Goal: Task Accomplishment & Management: Manage account settings

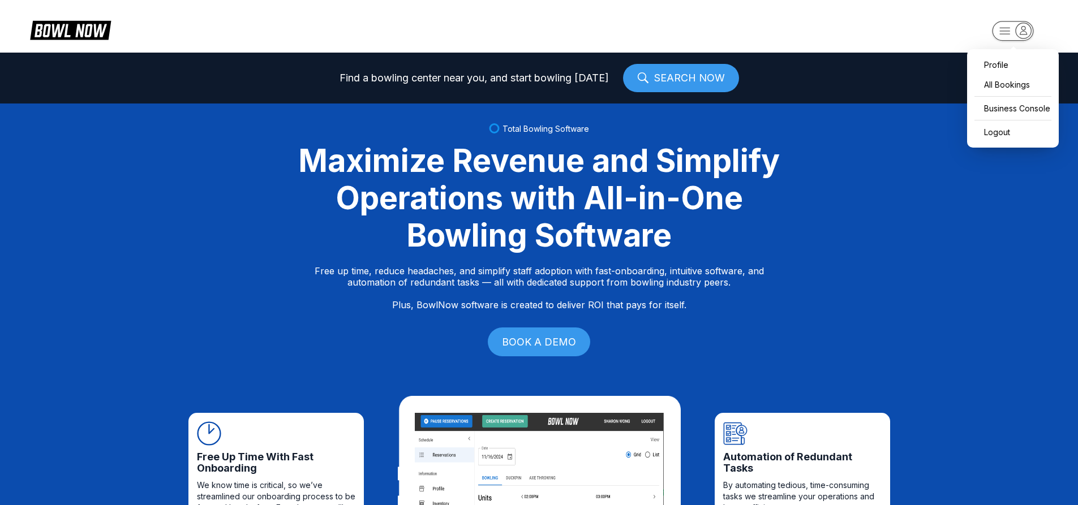
click at [1023, 22] on rect "button" at bounding box center [1012, 31] width 41 height 20
click at [1010, 130] on div "Logout" at bounding box center [1013, 132] width 80 height 20
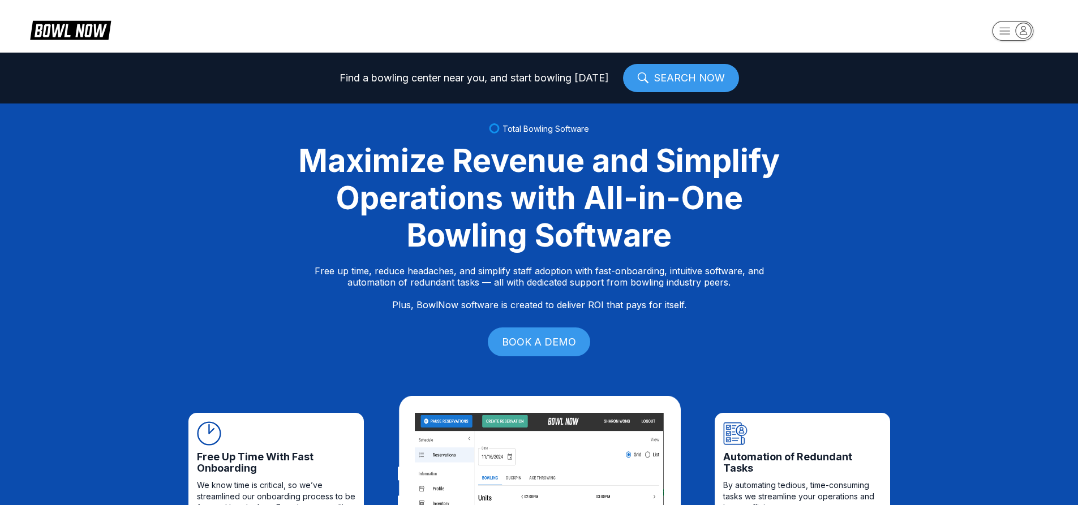
click at [1018, 36] on icon "button" at bounding box center [1023, 30] width 15 height 15
click at [1013, 84] on div "Center Sign In" at bounding box center [1013, 89] width 79 height 20
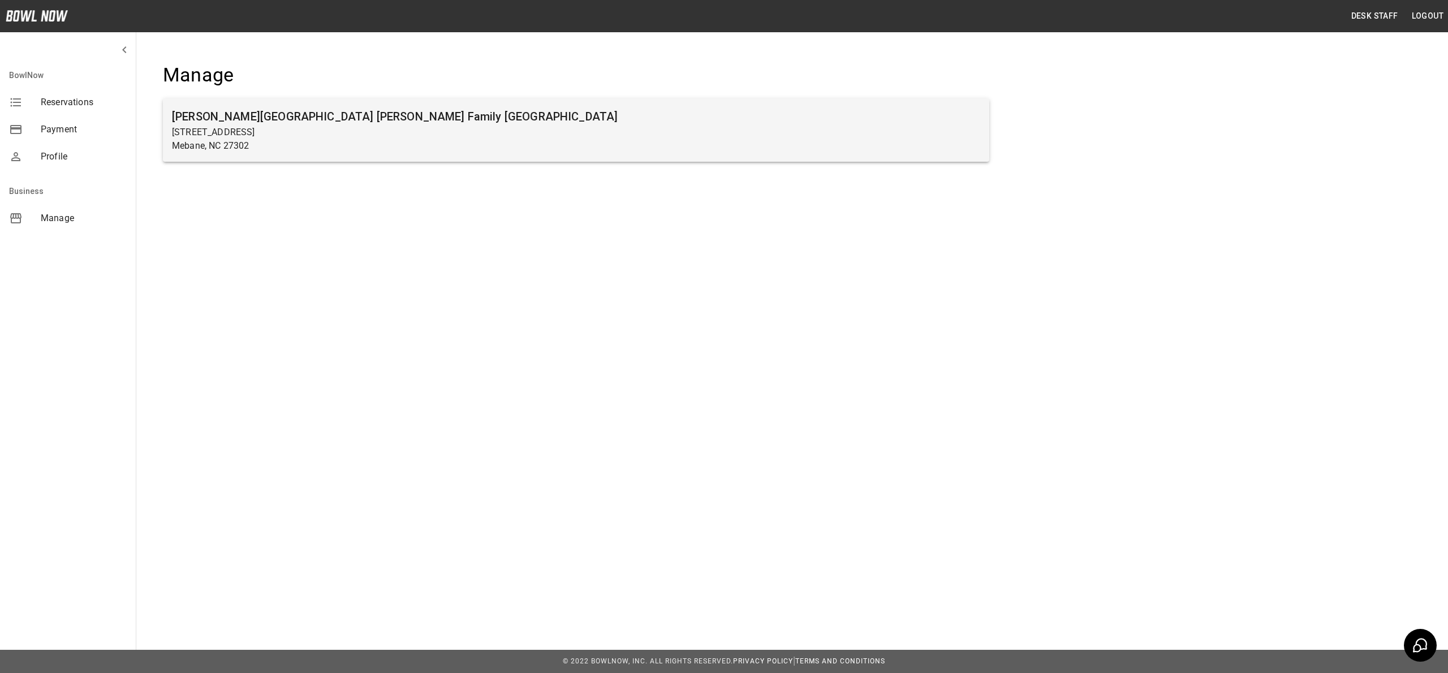
click at [360, 145] on p "Mebane, NC 27302" at bounding box center [576, 146] width 808 height 14
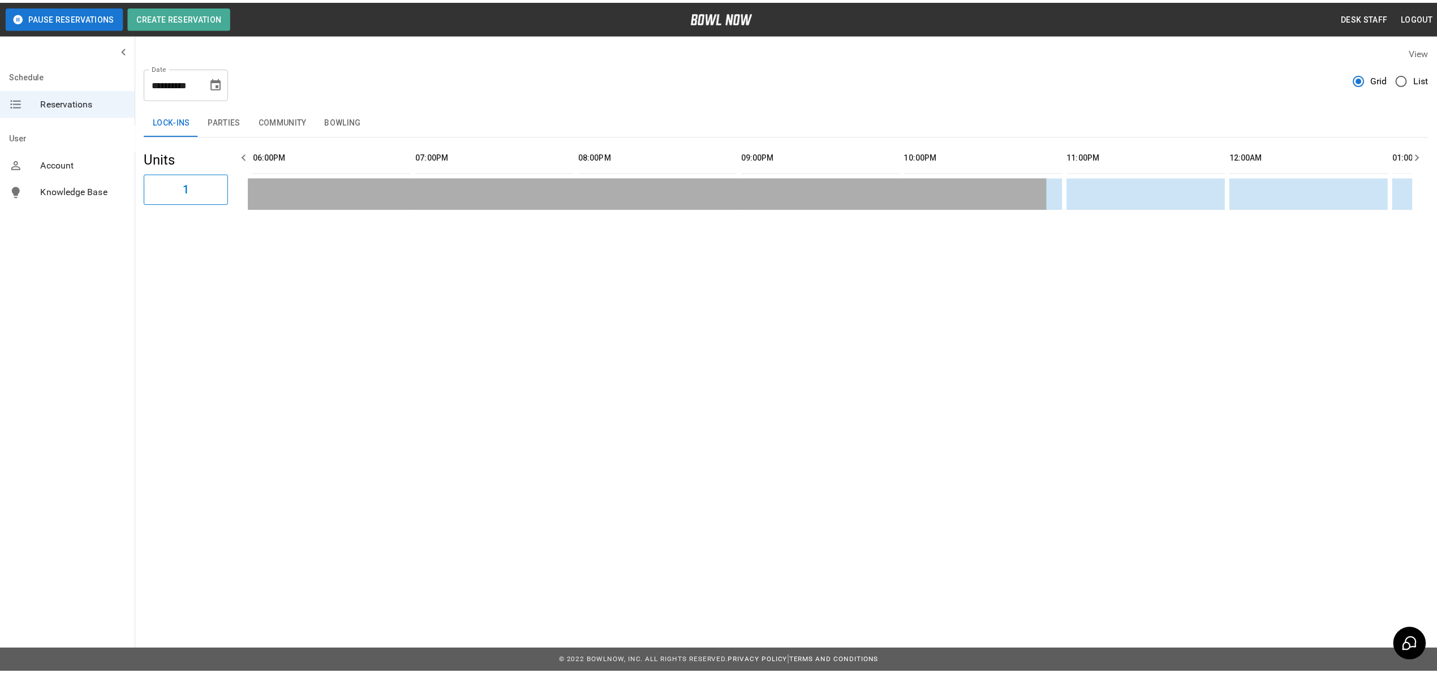
scroll to position [0, 1477]
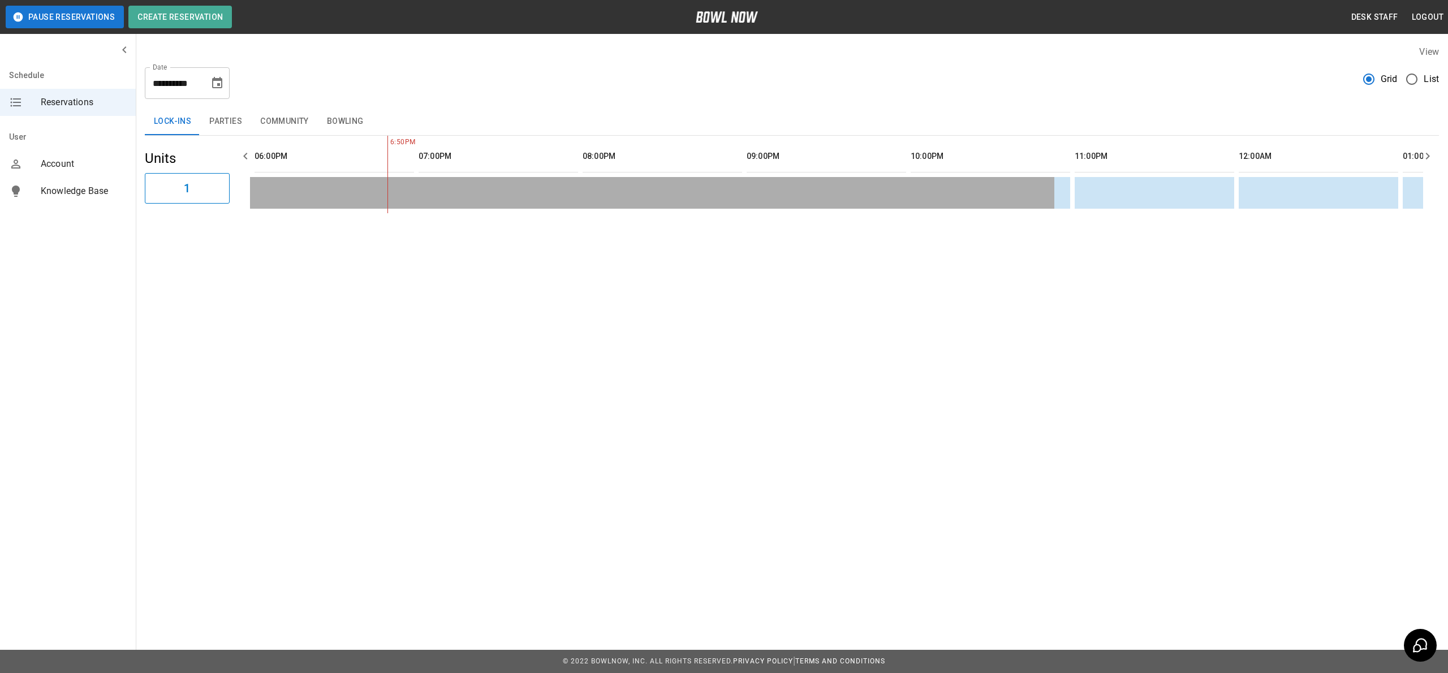
click at [214, 80] on icon "Choose date, selected date is Sep 3, 2025" at bounding box center [217, 82] width 10 height 11
click at [216, 116] on icon "Previous month" at bounding box center [218, 116] width 4 height 7
click at [218, 249] on button "29" at bounding box center [219, 249] width 20 height 20
type input "**********"
click at [218, 111] on button "Parties" at bounding box center [225, 121] width 51 height 27
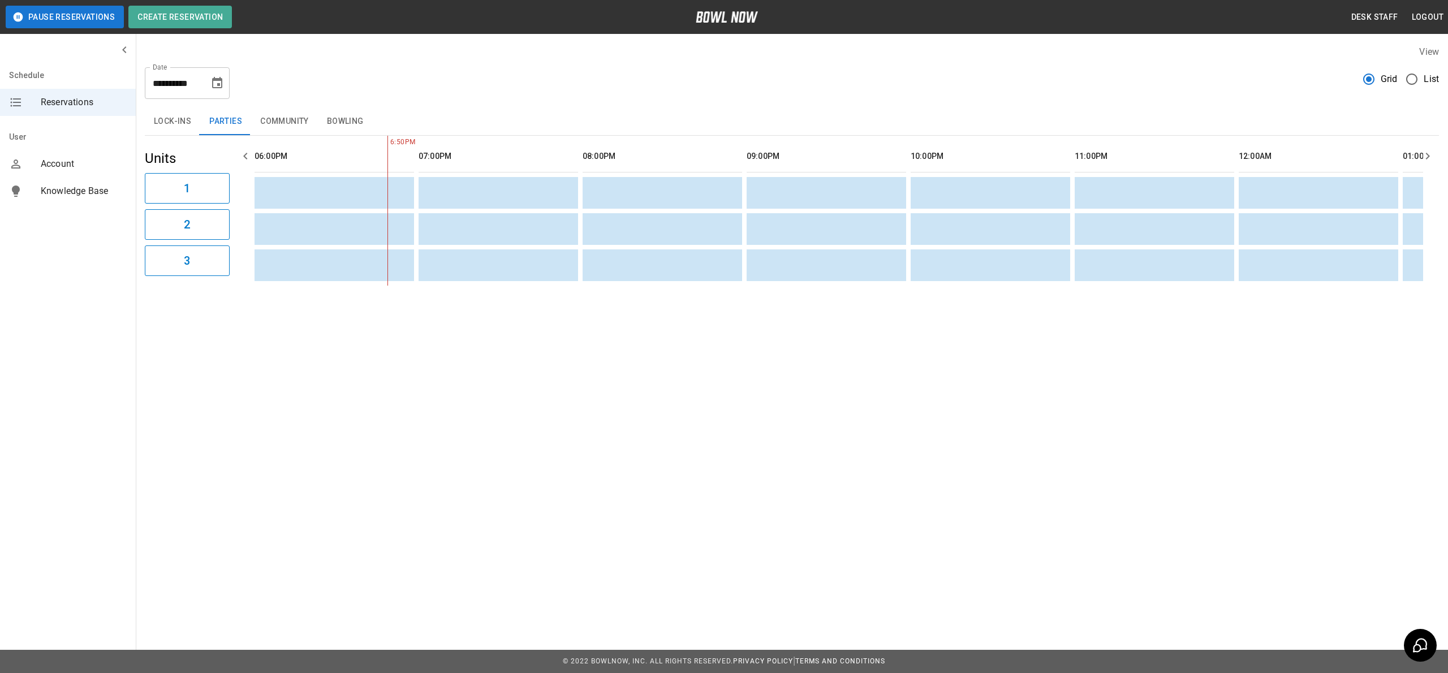
click at [184, 118] on button "Lock-ins" at bounding box center [172, 121] width 55 height 27
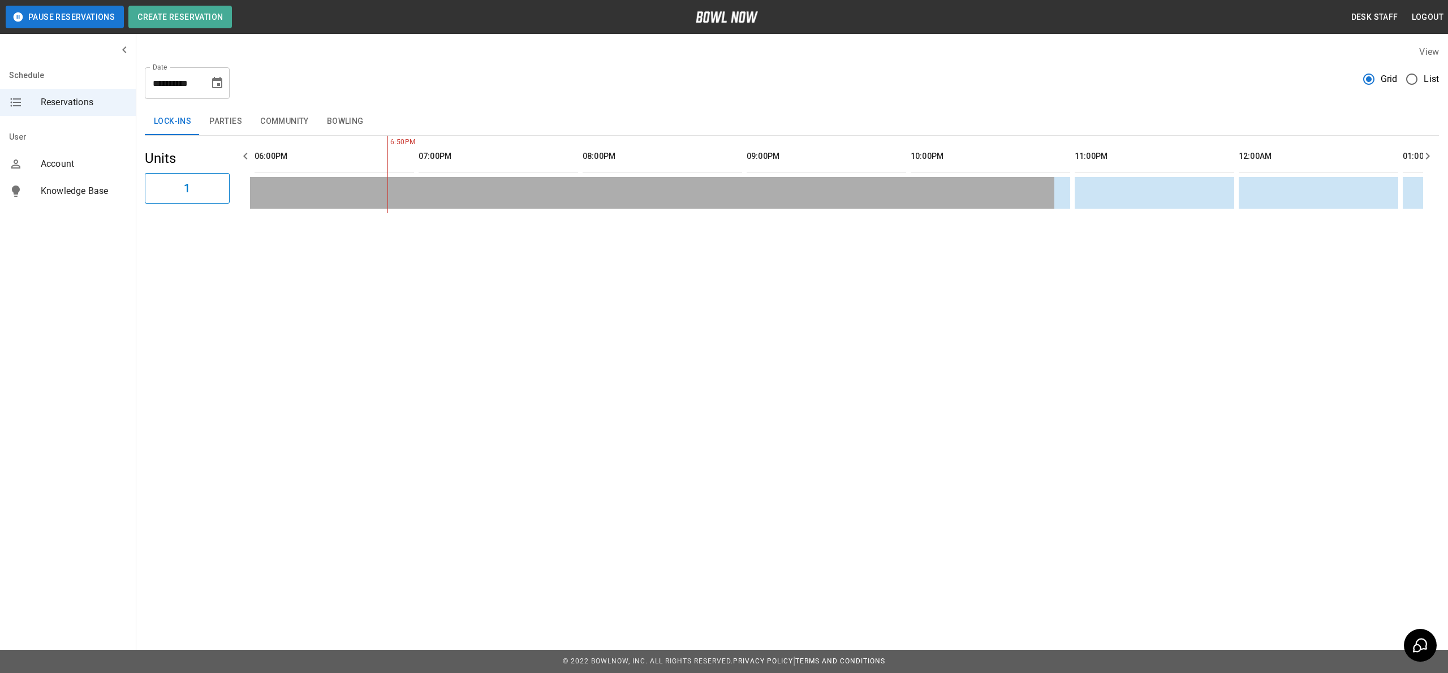
click at [270, 123] on button "Community" at bounding box center [284, 121] width 67 height 27
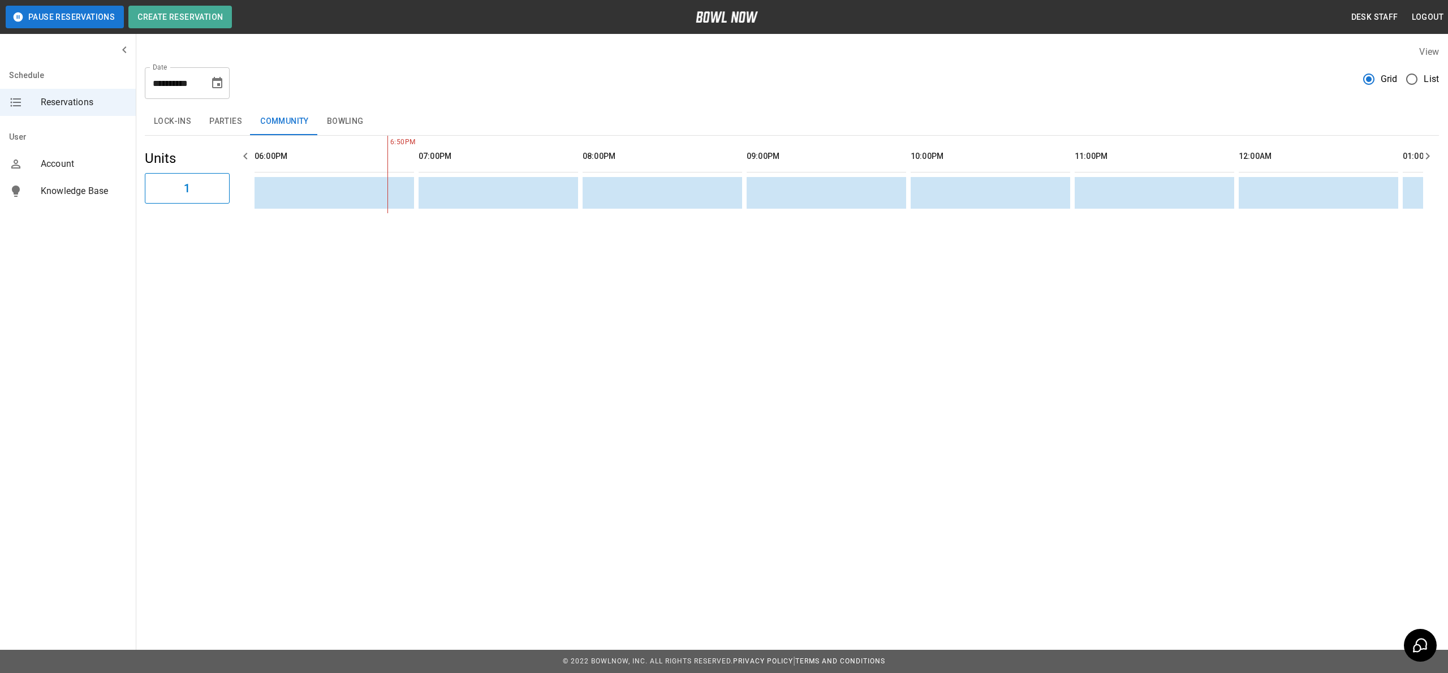
click at [352, 118] on button "Bowling" at bounding box center [345, 121] width 55 height 27
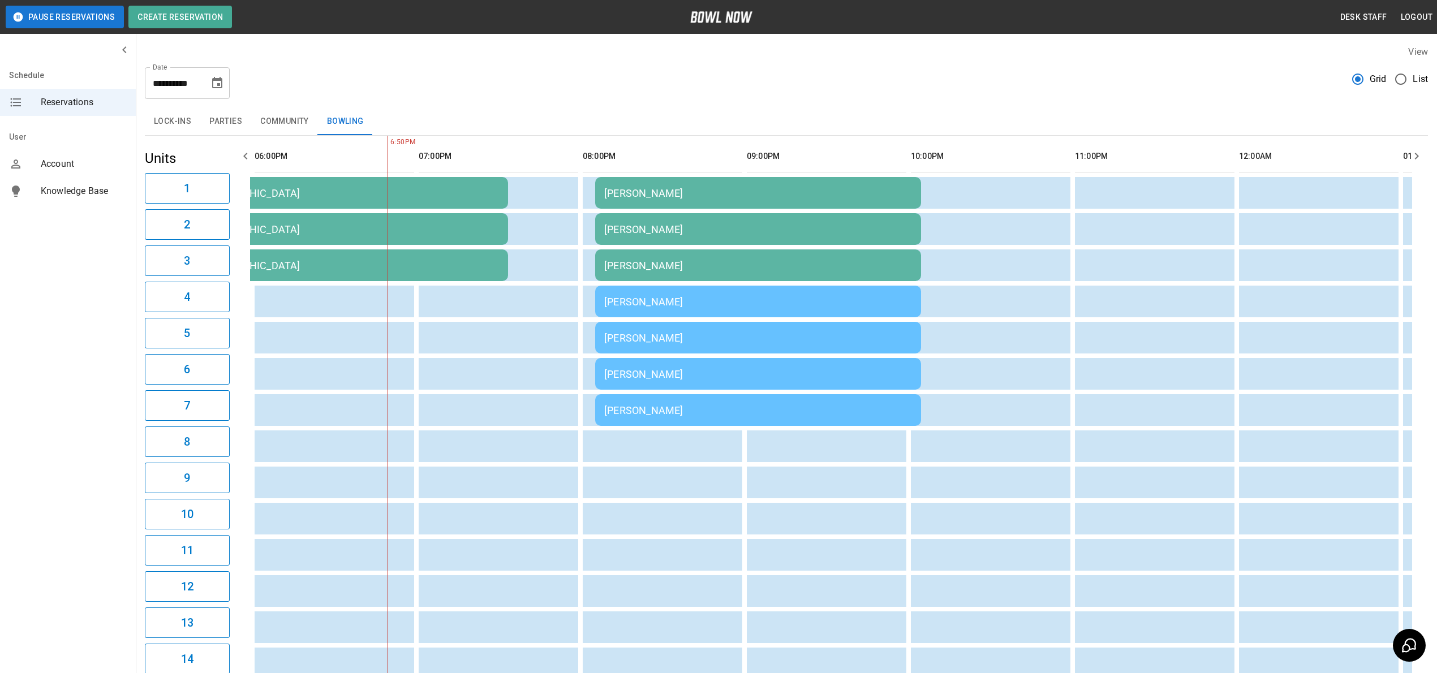
click at [231, 118] on button "Parties" at bounding box center [225, 121] width 51 height 27
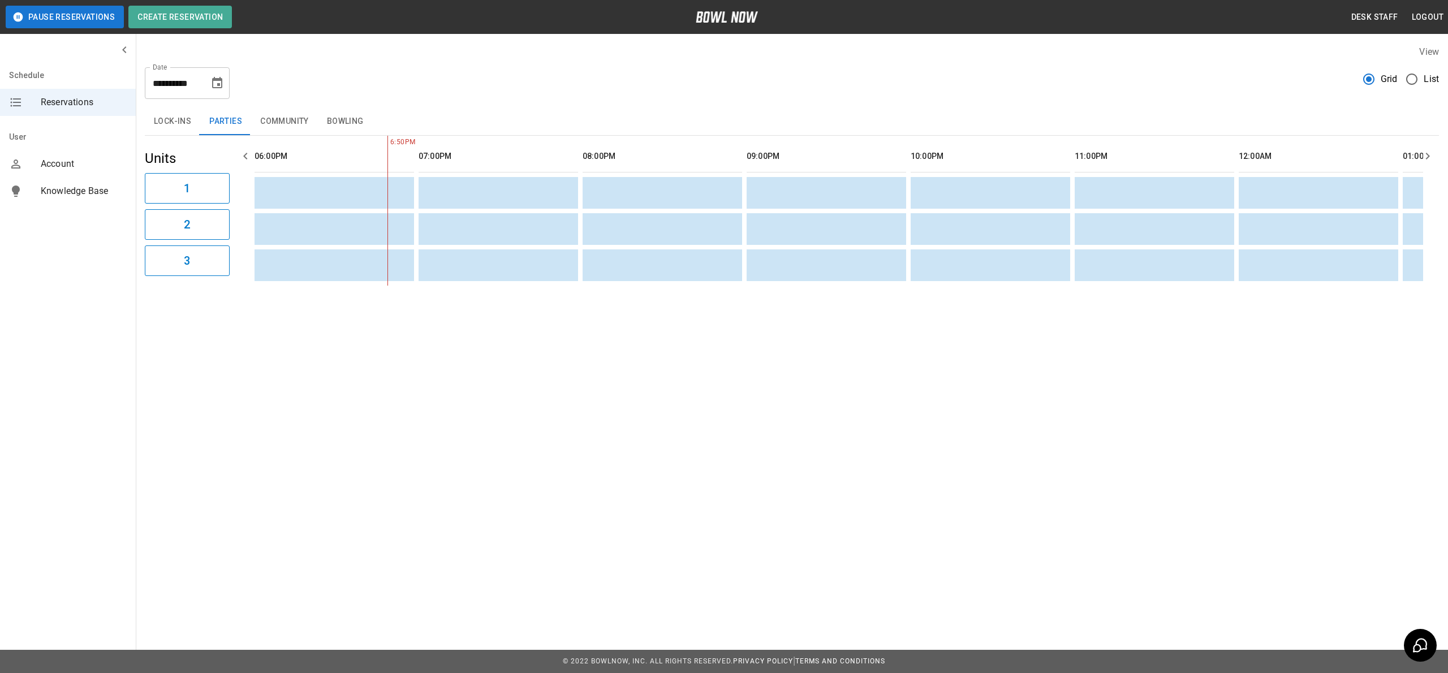
click at [333, 113] on button "Bowling" at bounding box center [345, 121] width 55 height 27
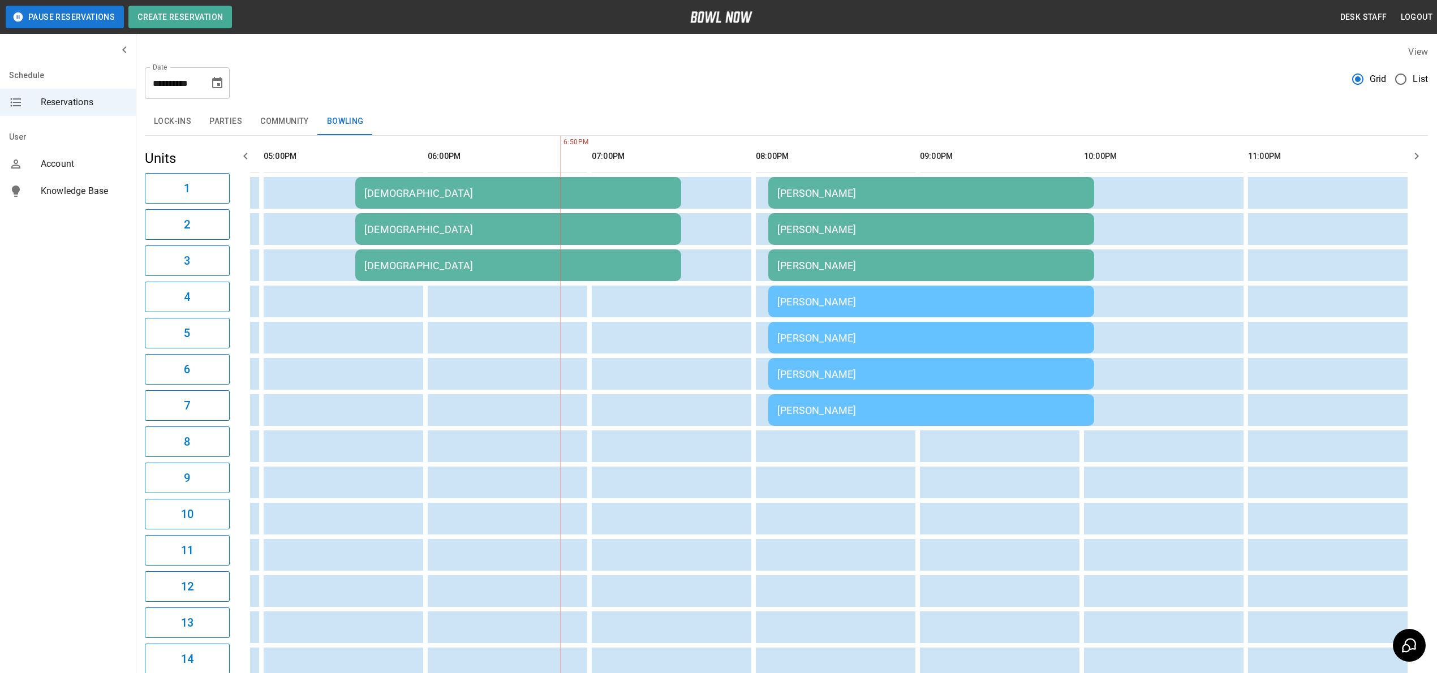
scroll to position [0, 0]
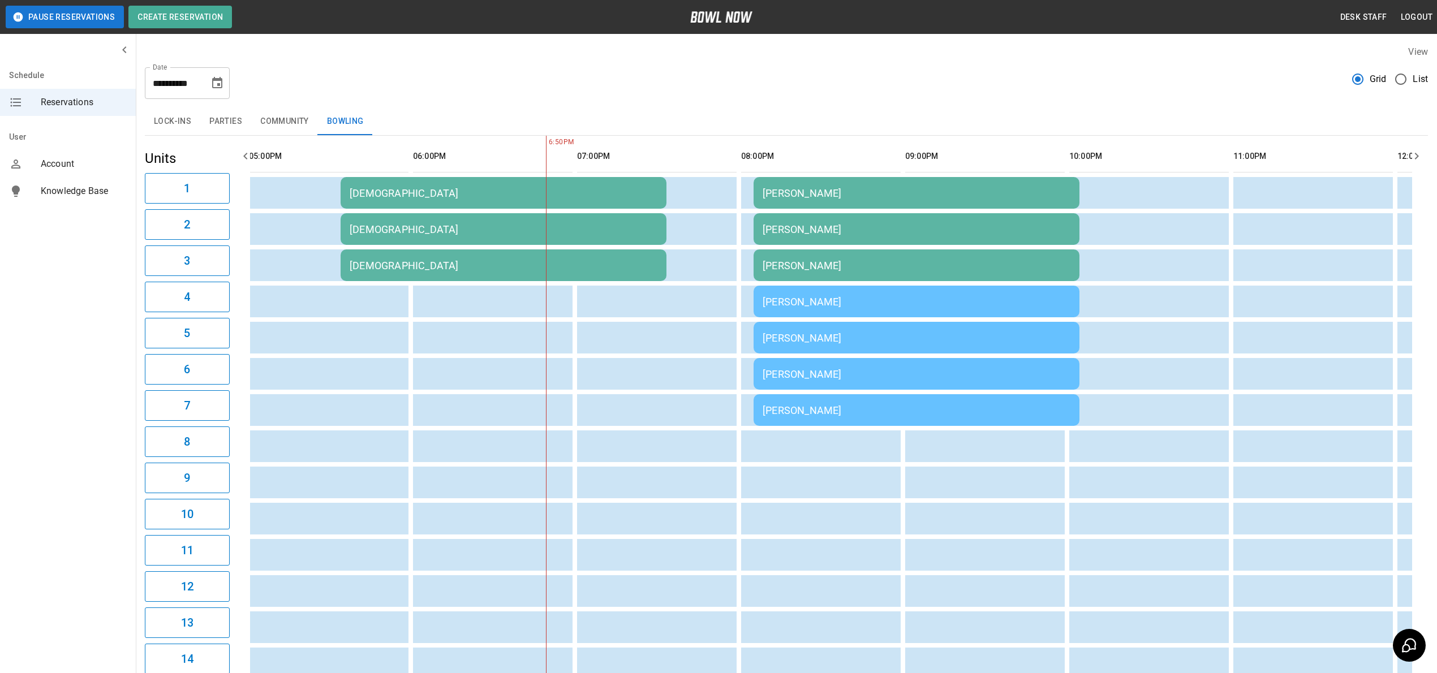
click at [218, 81] on icon "Choose date, selected date is Aug 29, 2025" at bounding box center [217, 83] width 14 height 14
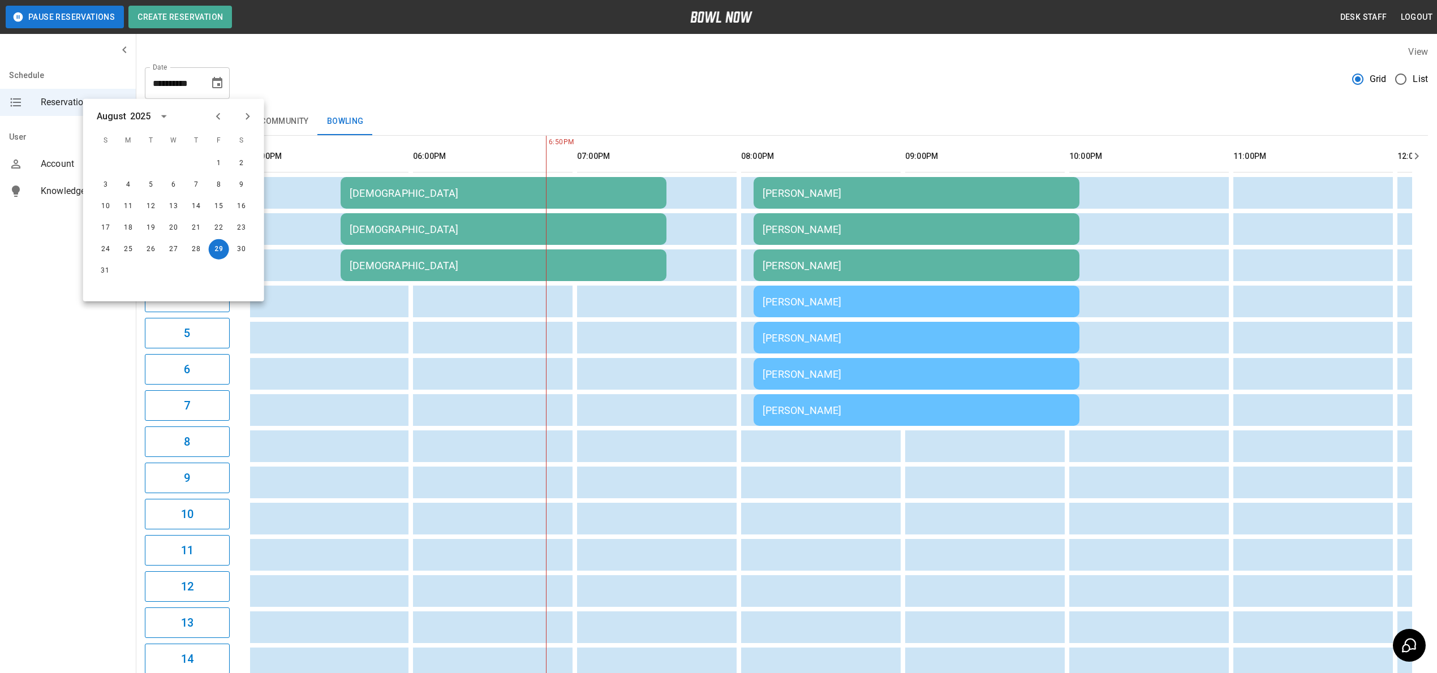
scroll to position [0, 1338]
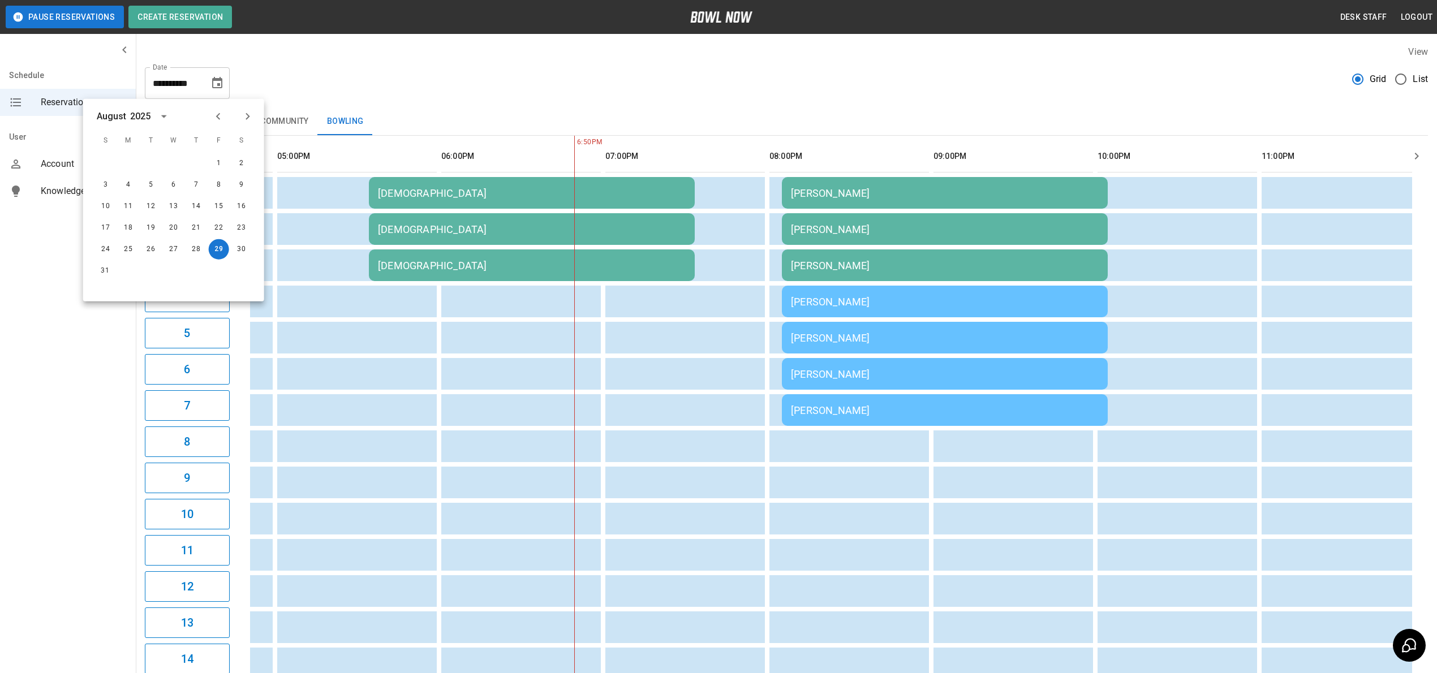
click at [222, 79] on icon "Choose date, selected date is Aug 29, 2025" at bounding box center [217, 83] width 14 height 14
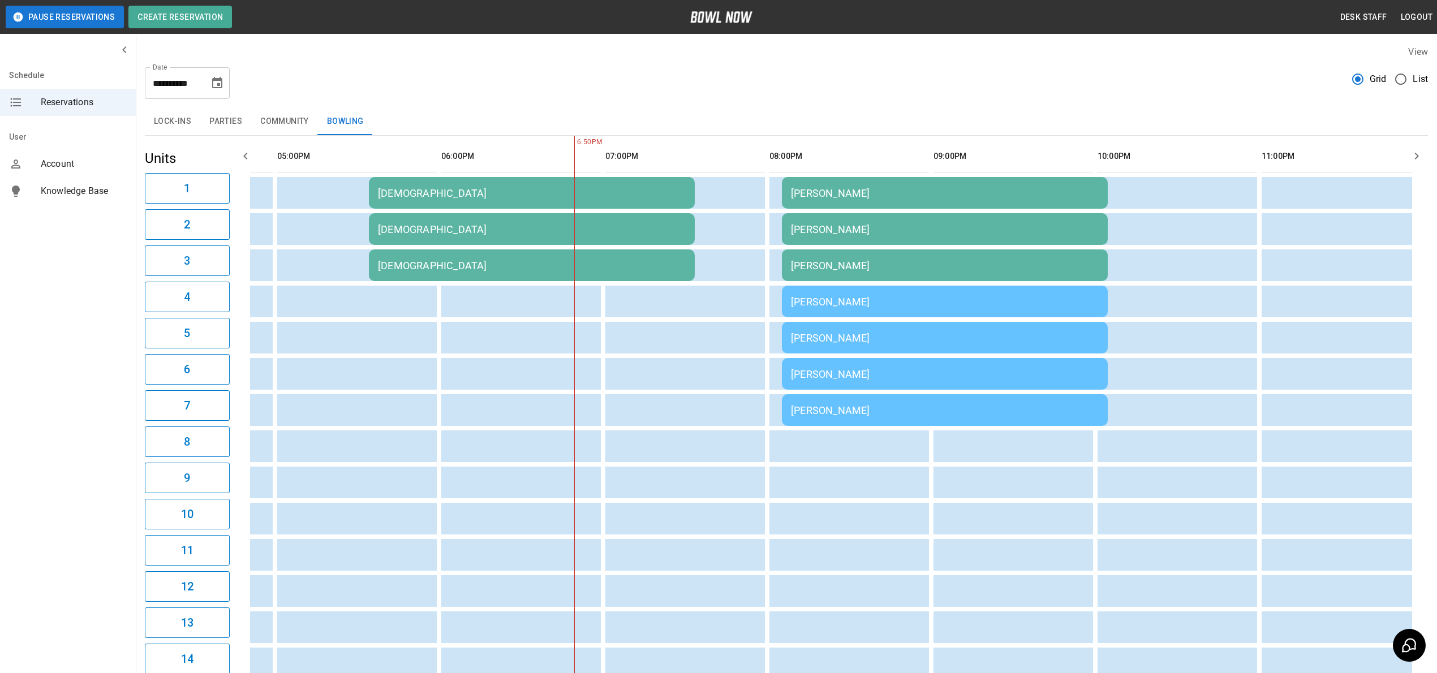
click at [217, 81] on icon "Choose date, selected date is Aug 29, 2025" at bounding box center [217, 83] width 14 height 14
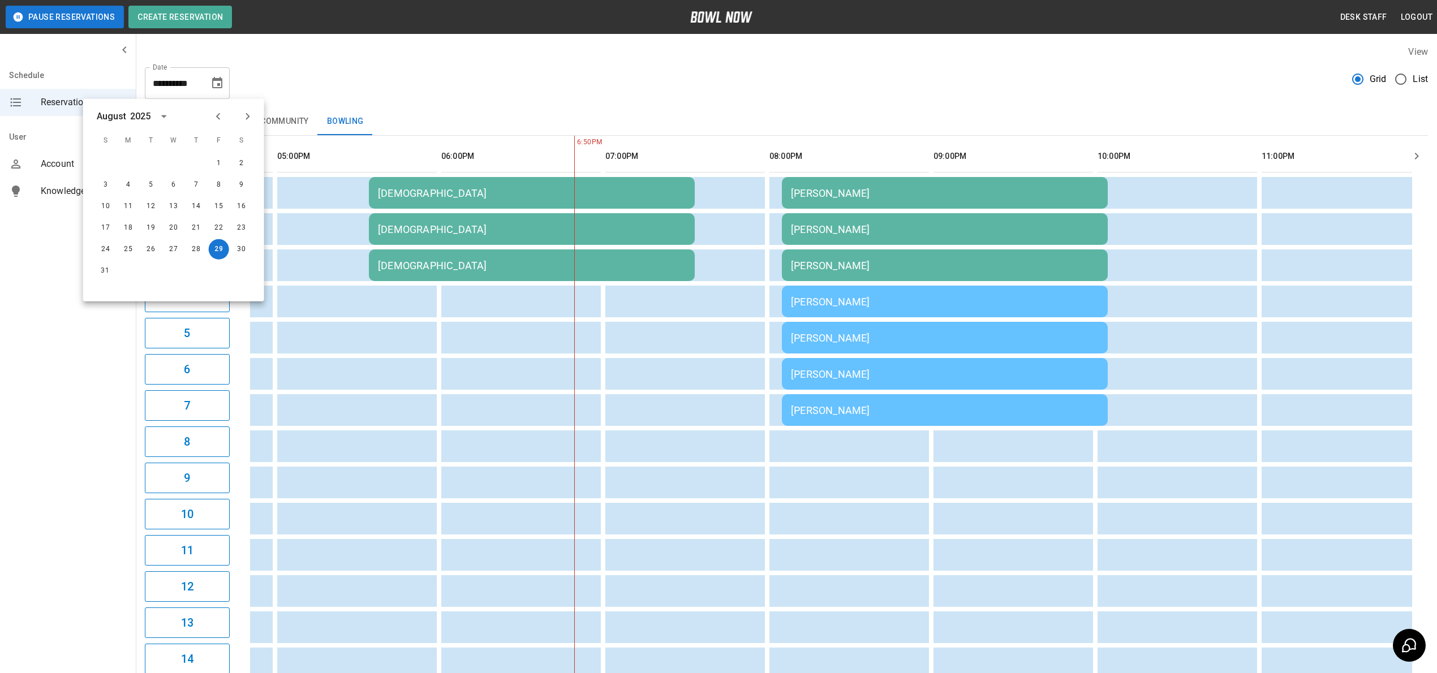
click at [870, 410] on div "[PERSON_NAME]" at bounding box center [945, 411] width 308 height 12
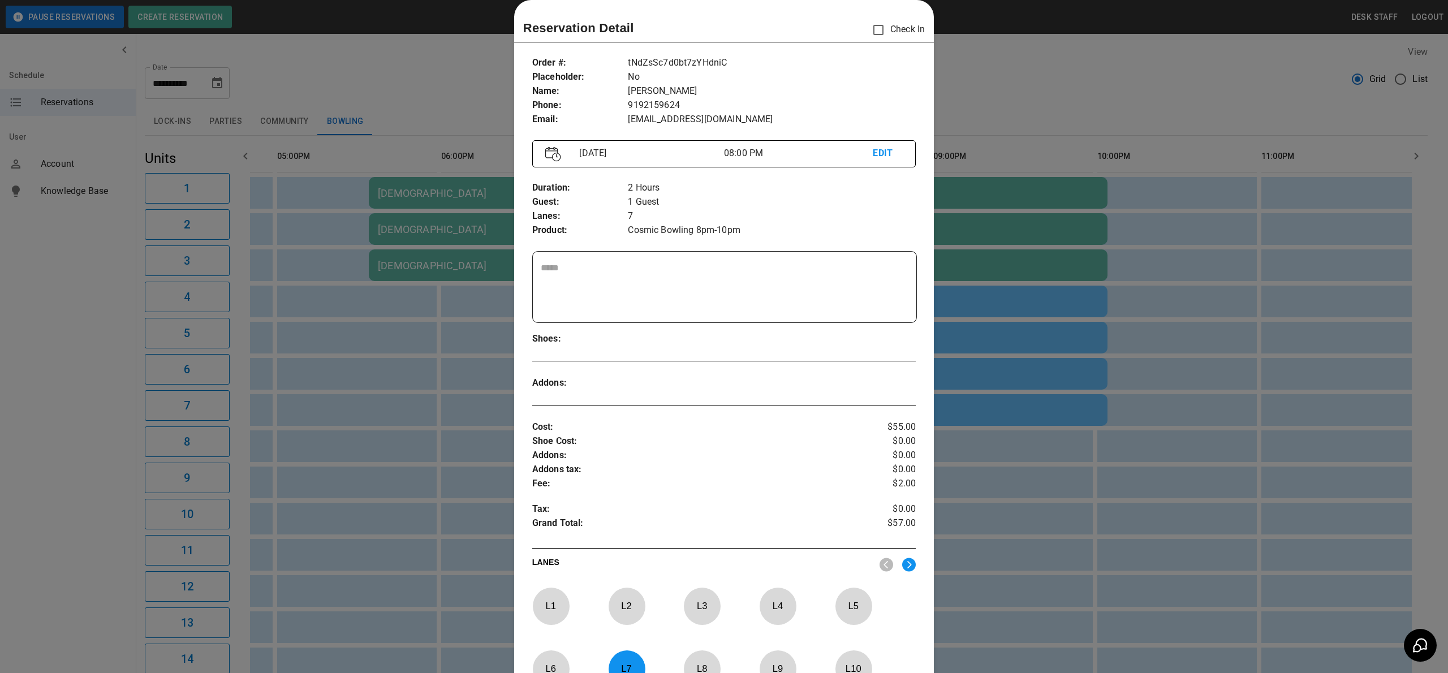
click at [974, 347] on div at bounding box center [724, 336] width 1448 height 673
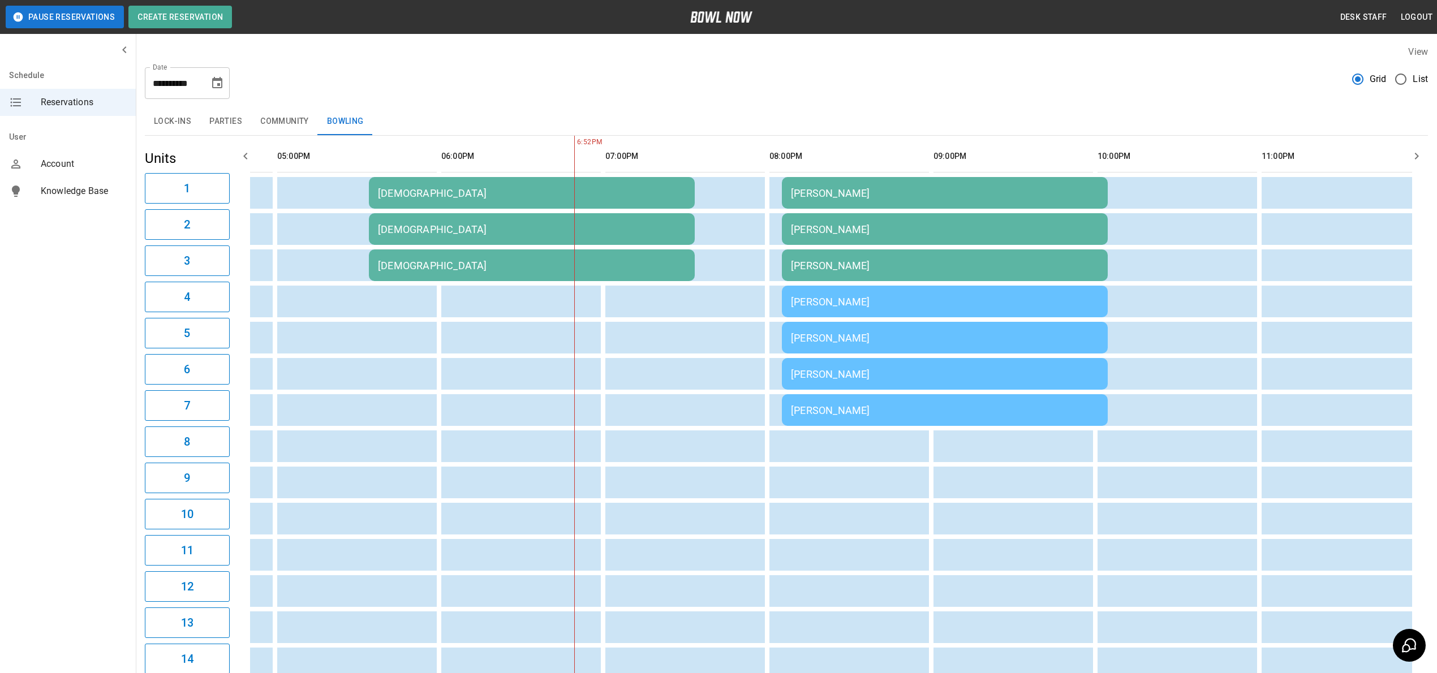
click at [901, 364] on td "[PERSON_NAME]" at bounding box center [945, 374] width 326 height 32
